Goal: Find specific page/section: Find specific page/section

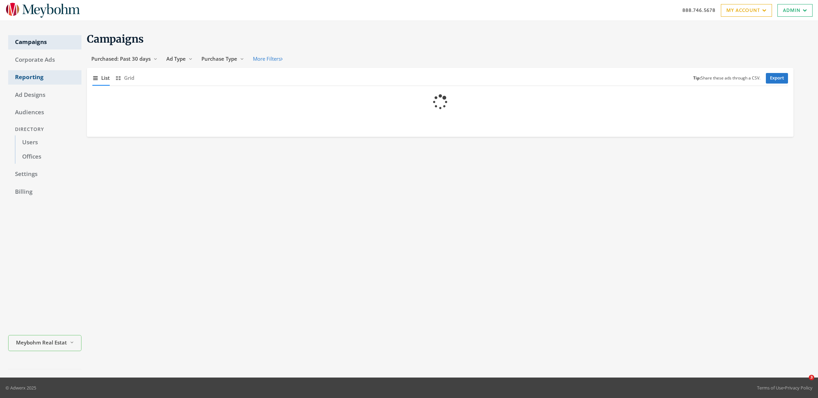
click at [31, 83] on link "Reporting" at bounding box center [44, 77] width 73 height 14
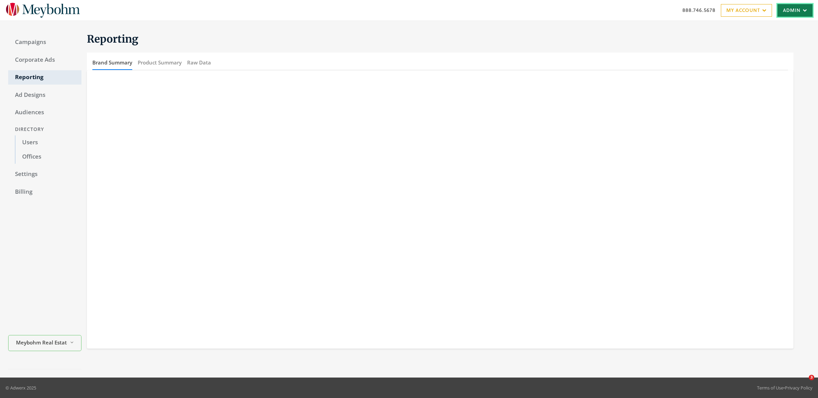
click at [784, 9] on link "Admin" at bounding box center [795, 10] width 35 height 13
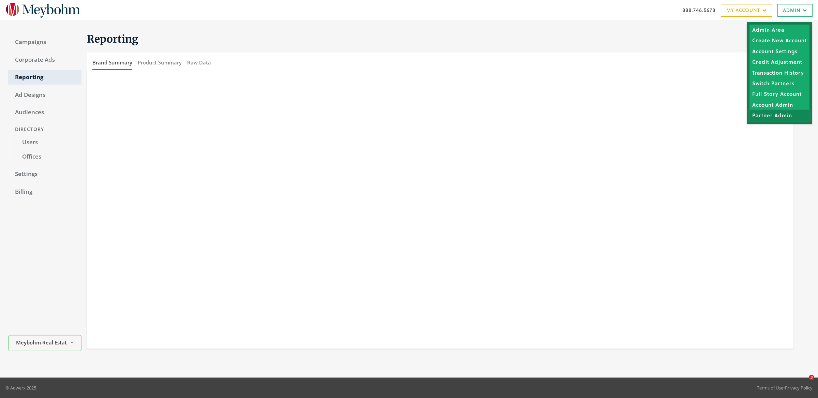
click at [765, 113] on link "Partner Admin" at bounding box center [780, 115] width 60 height 11
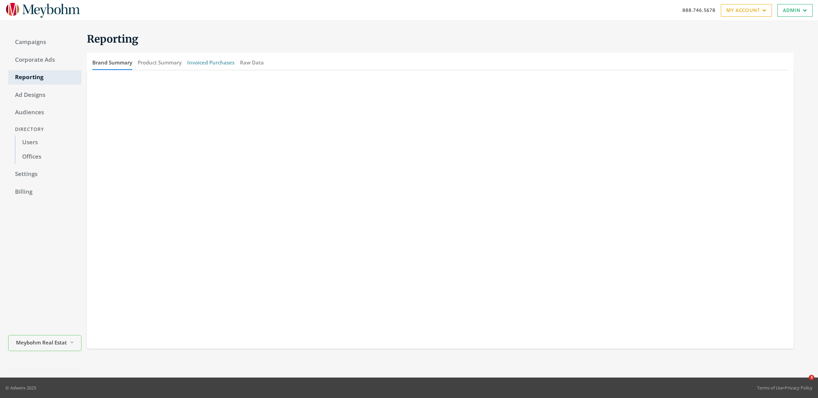
click at [208, 58] on button "Invoiced Purchases" at bounding box center [210, 62] width 47 height 15
